Goal: Transaction & Acquisition: Purchase product/service

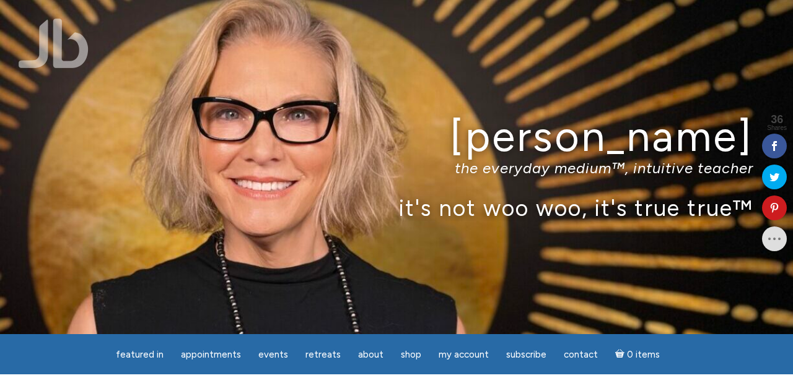
scroll to position [26, 0]
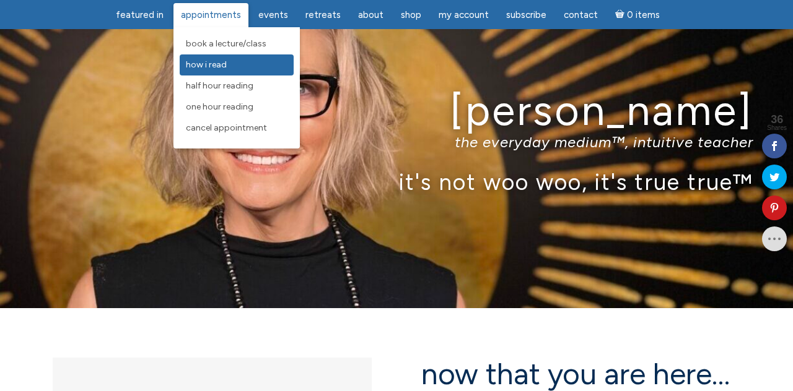
click at [227, 66] on span "How I Read" at bounding box center [206, 64] width 41 height 11
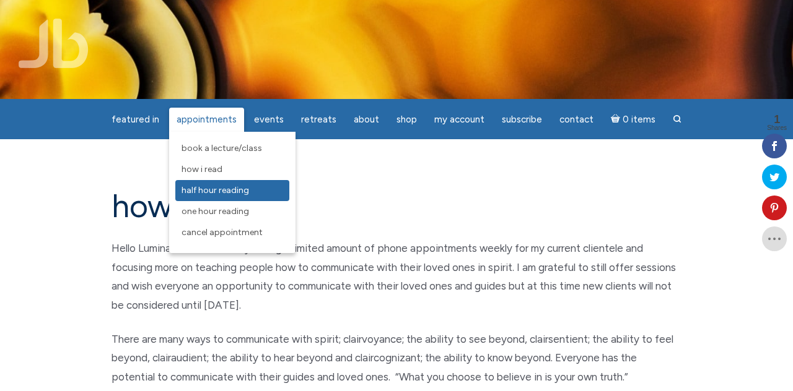
click at [219, 190] on span "Half Hour Reading" at bounding box center [215, 190] width 68 height 11
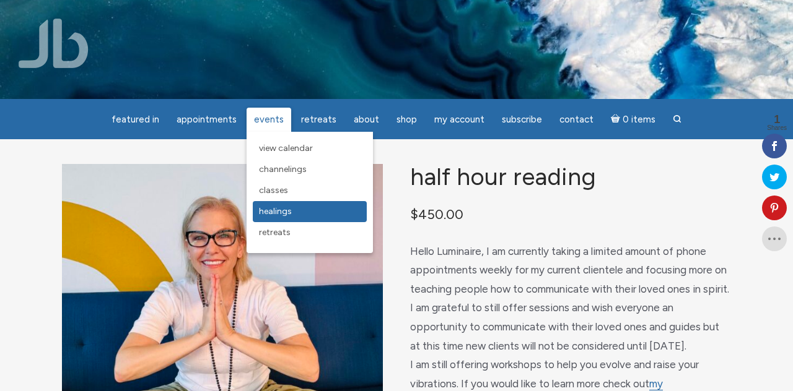
click at [279, 210] on span "Healings" at bounding box center [275, 211] width 33 height 11
